Goal: Contribute content: Contribute content

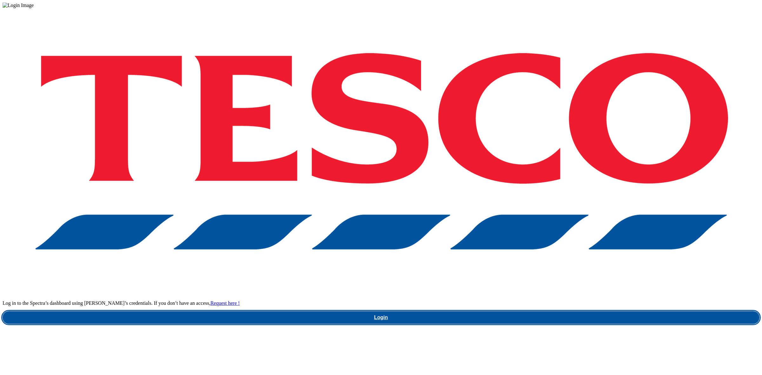
click at [592, 311] on link "Login" at bounding box center [381, 317] width 757 height 13
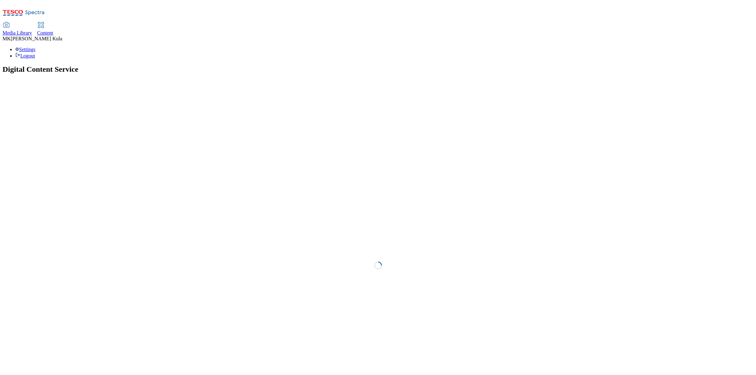
click at [32, 30] on span "Media Library" at bounding box center [18, 32] width 30 height 5
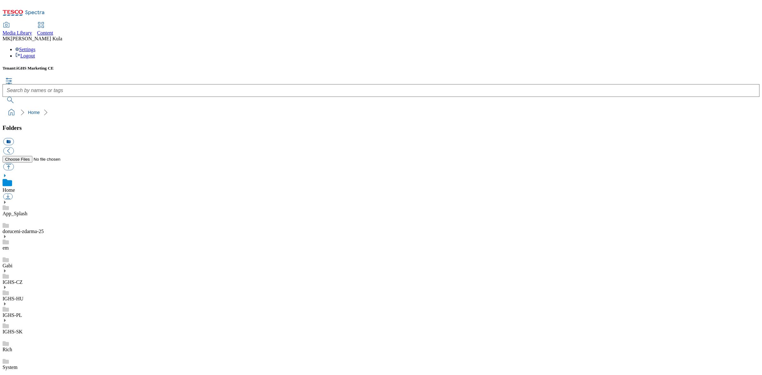
click at [7, 269] on icon at bounding box center [5, 271] width 4 height 4
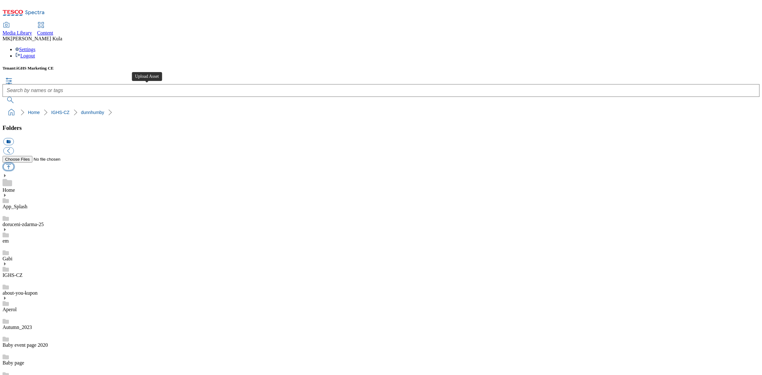
click at [14, 163] on button "button" at bounding box center [8, 166] width 10 height 7
type input "C:\fakepath\HU_Borsodi_Corona_FSI.jpeg"
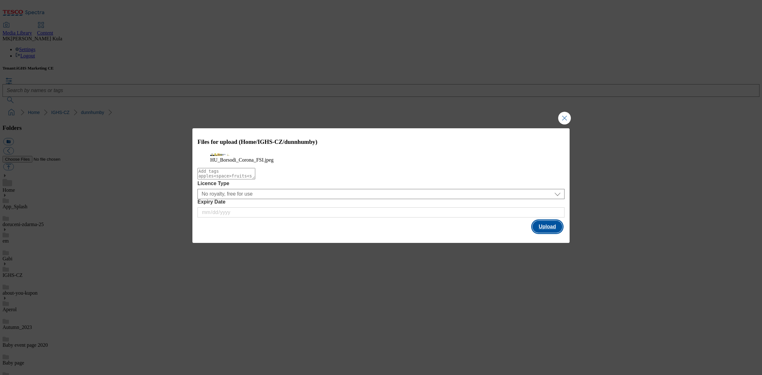
click at [548, 233] on button "Upload" at bounding box center [547, 227] width 30 height 12
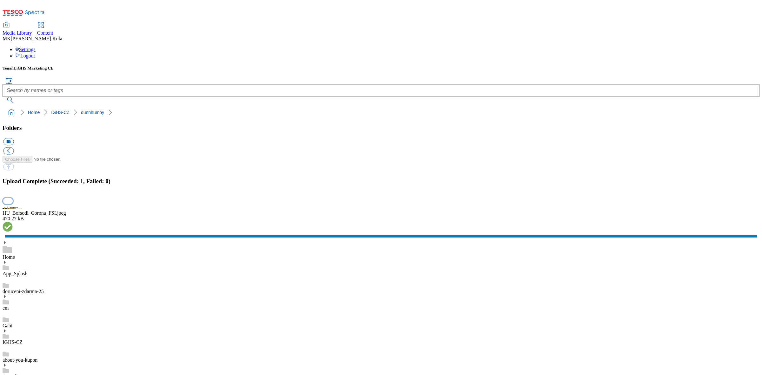
click at [13, 204] on button "button" at bounding box center [8, 201] width 10 height 6
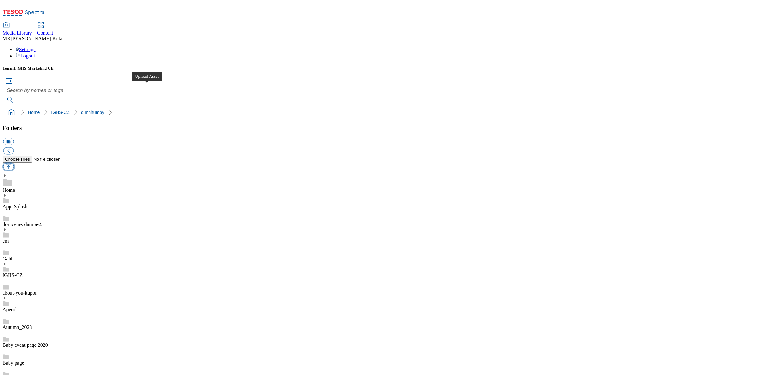
click at [14, 163] on button "button" at bounding box center [8, 166] width 10 height 7
type input "C:\fakepath\EN_Borsodi_Corona_FSI.jpeg"
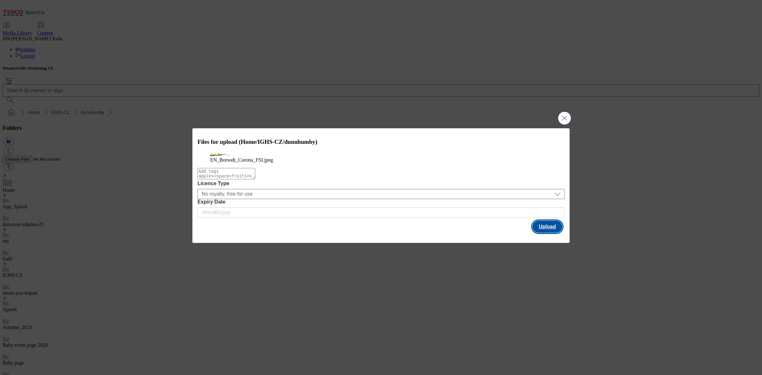
click at [549, 233] on button "Upload" at bounding box center [547, 227] width 30 height 12
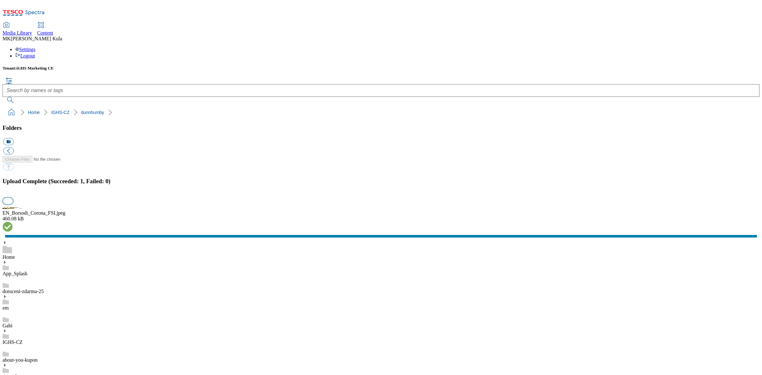
click at [13, 204] on button "button" at bounding box center [8, 201] width 10 height 6
